Goal: Task Accomplishment & Management: Complete application form

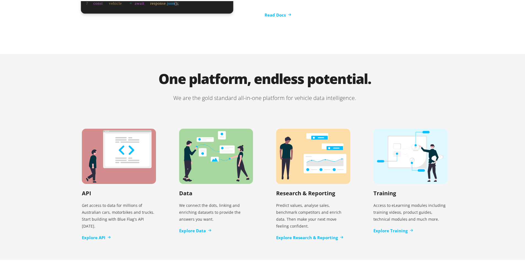
scroll to position [1048, 0]
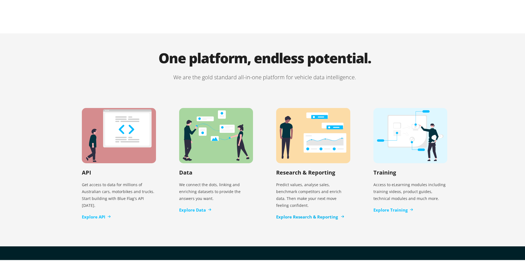
click at [321, 212] on link "Explore Research & Reporting" at bounding box center [309, 215] width 67 height 6
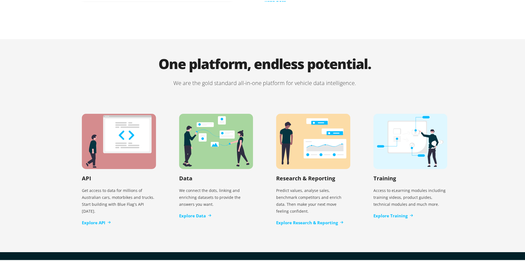
scroll to position [1048, 0]
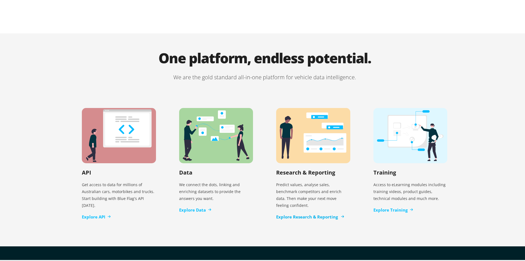
click at [305, 212] on link "Explore Research & Reporting" at bounding box center [309, 215] width 67 height 6
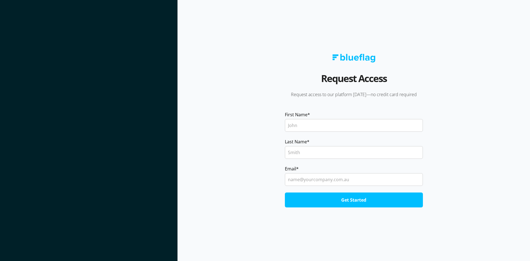
click at [332, 125] on input "First Name *" at bounding box center [354, 125] width 138 height 13
type input "[PERSON_NAME]"
type input "[PERSON_NAME][EMAIL_ADDRESS][PERSON_NAME][PERSON_NAME][DOMAIN_NAME]"
click at [285, 192] on input "Get Started" at bounding box center [354, 199] width 138 height 15
